Goal: Task Accomplishment & Management: Manage account settings

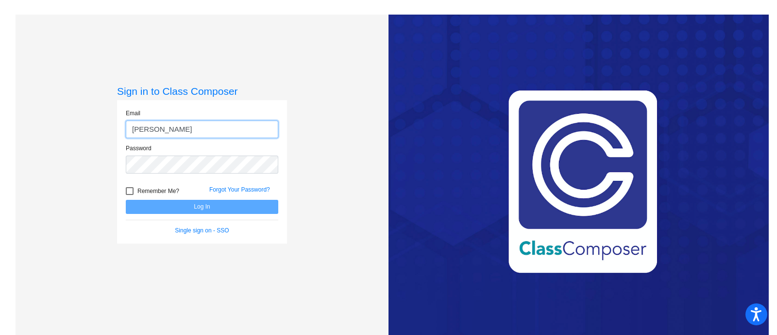
type input "[EMAIL_ADDRESS][DOMAIN_NAME]"
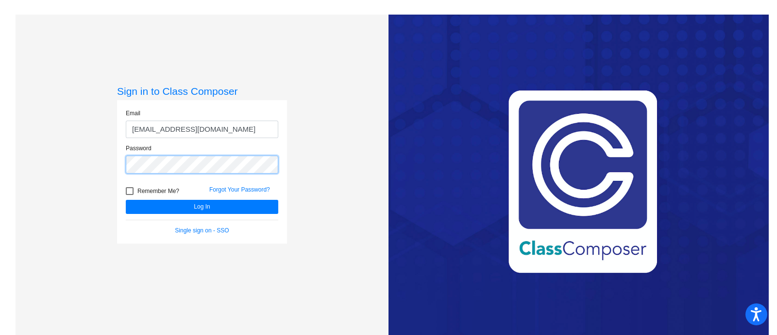
click at [126, 200] on button "Log In" at bounding box center [202, 207] width 153 height 14
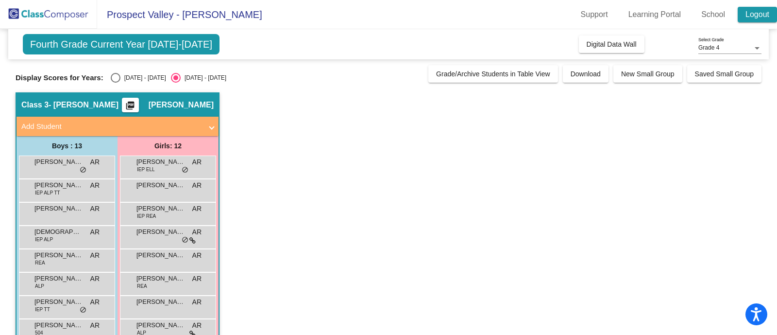
click at [754, 15] on link "Logout" at bounding box center [757, 15] width 39 height 16
